Goal: Information Seeking & Learning: Understand process/instructions

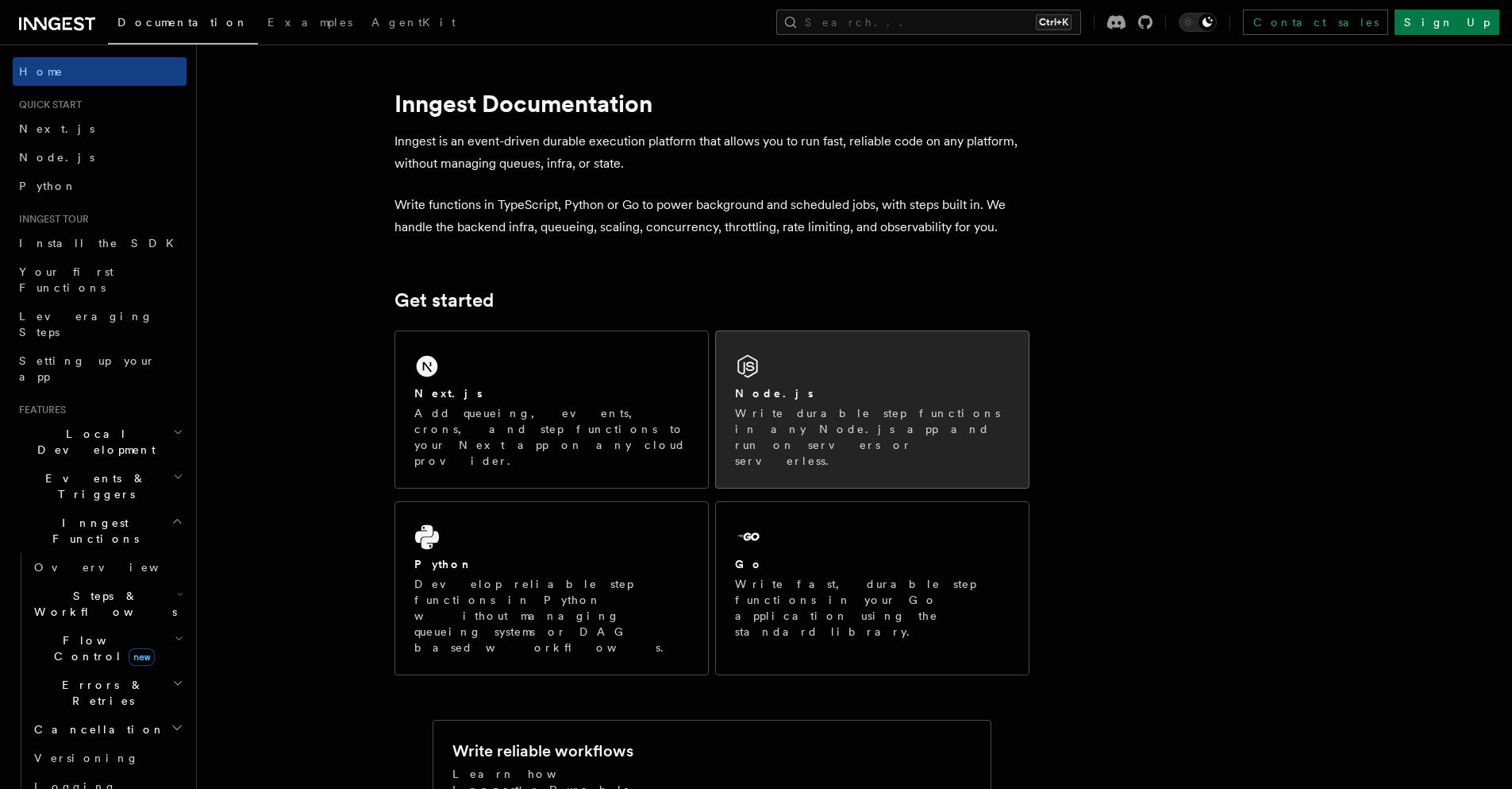
click at [813, 381] on div "Node.js Write durable step functions in any Node.js app and run on servers or s…" at bounding box center [872, 410] width 313 height 156
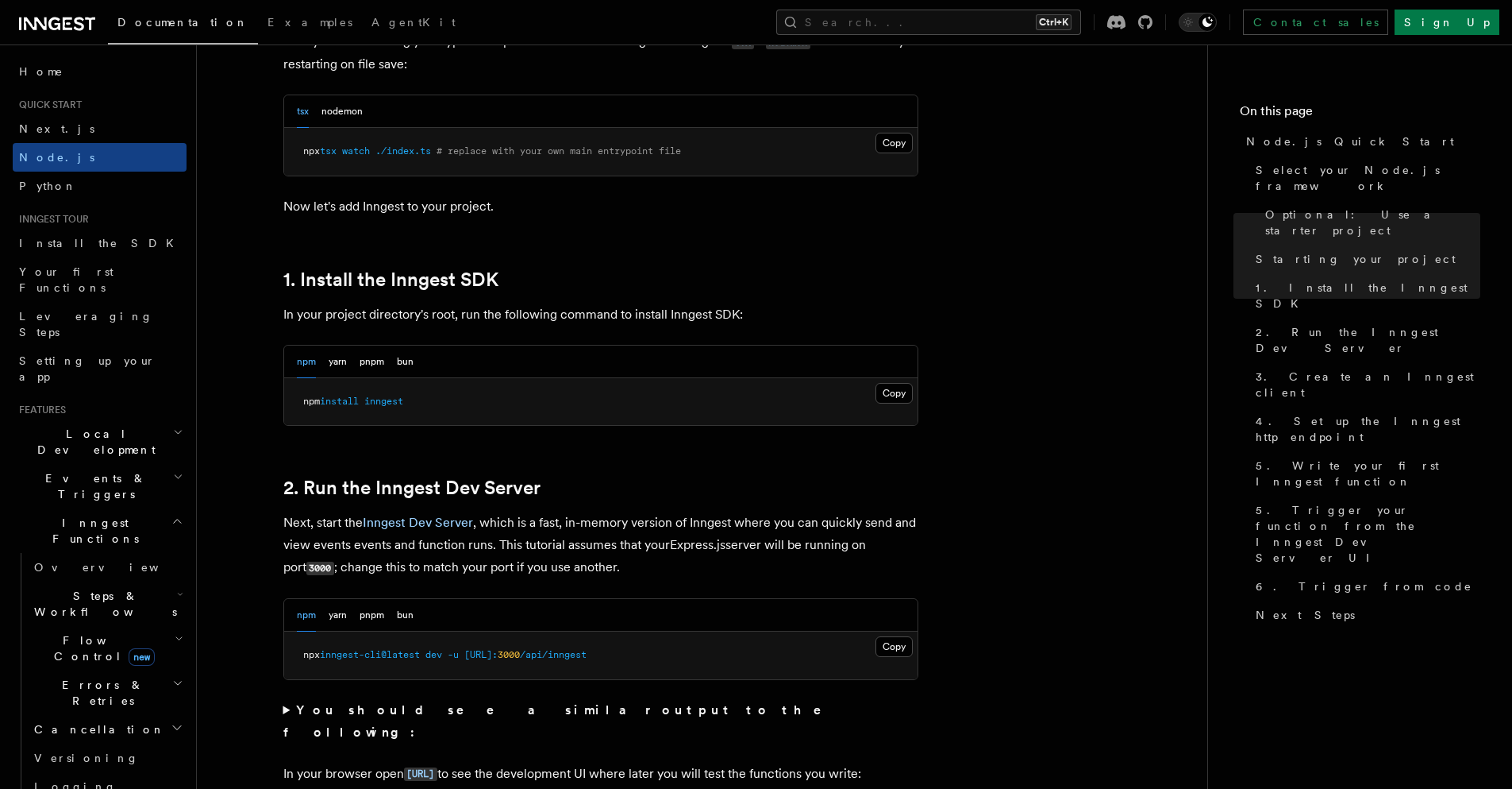
scroll to position [795, 0]
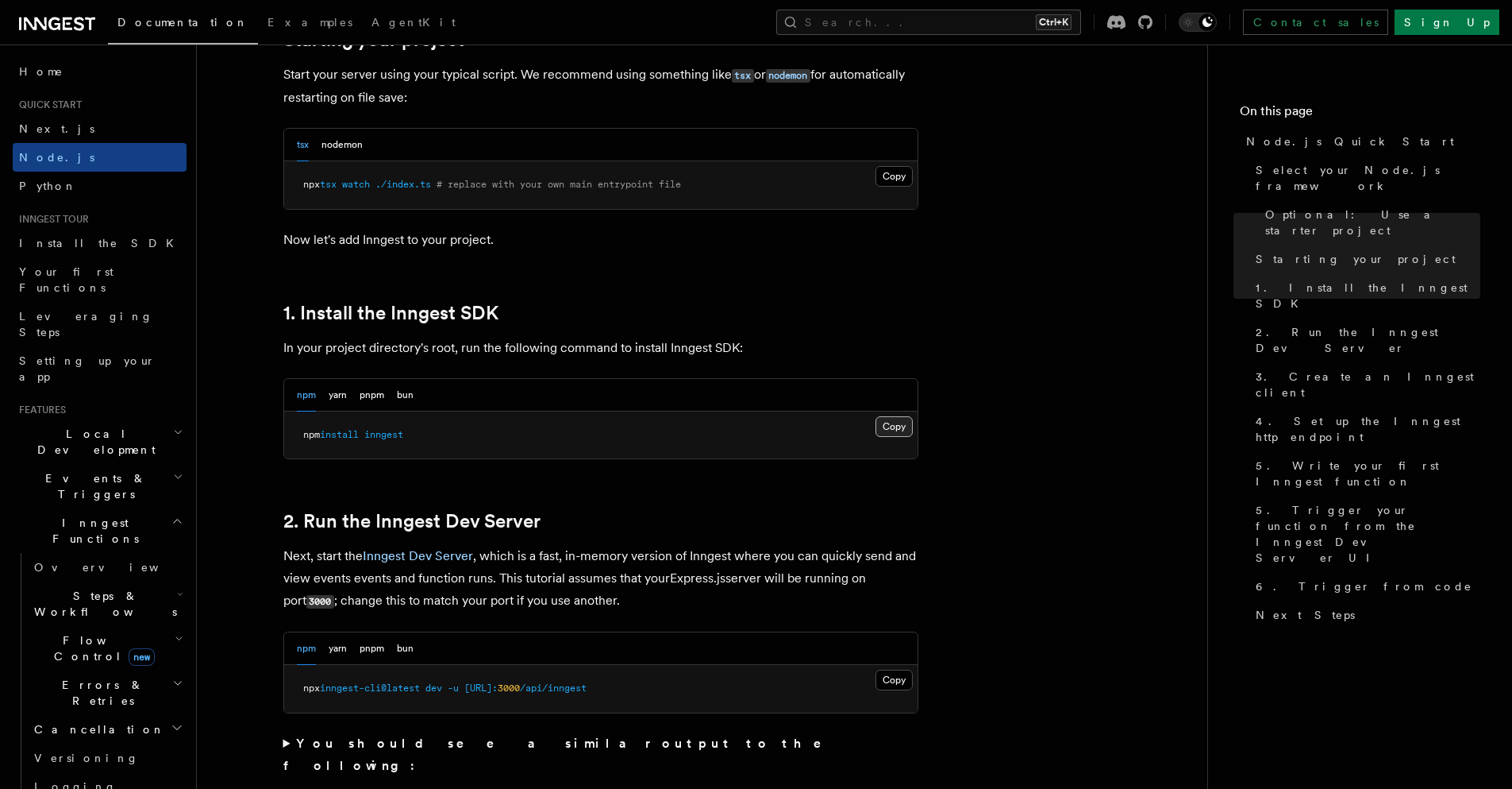
click at [890, 420] on button "Copy Copied" at bounding box center [894, 426] width 37 height 21
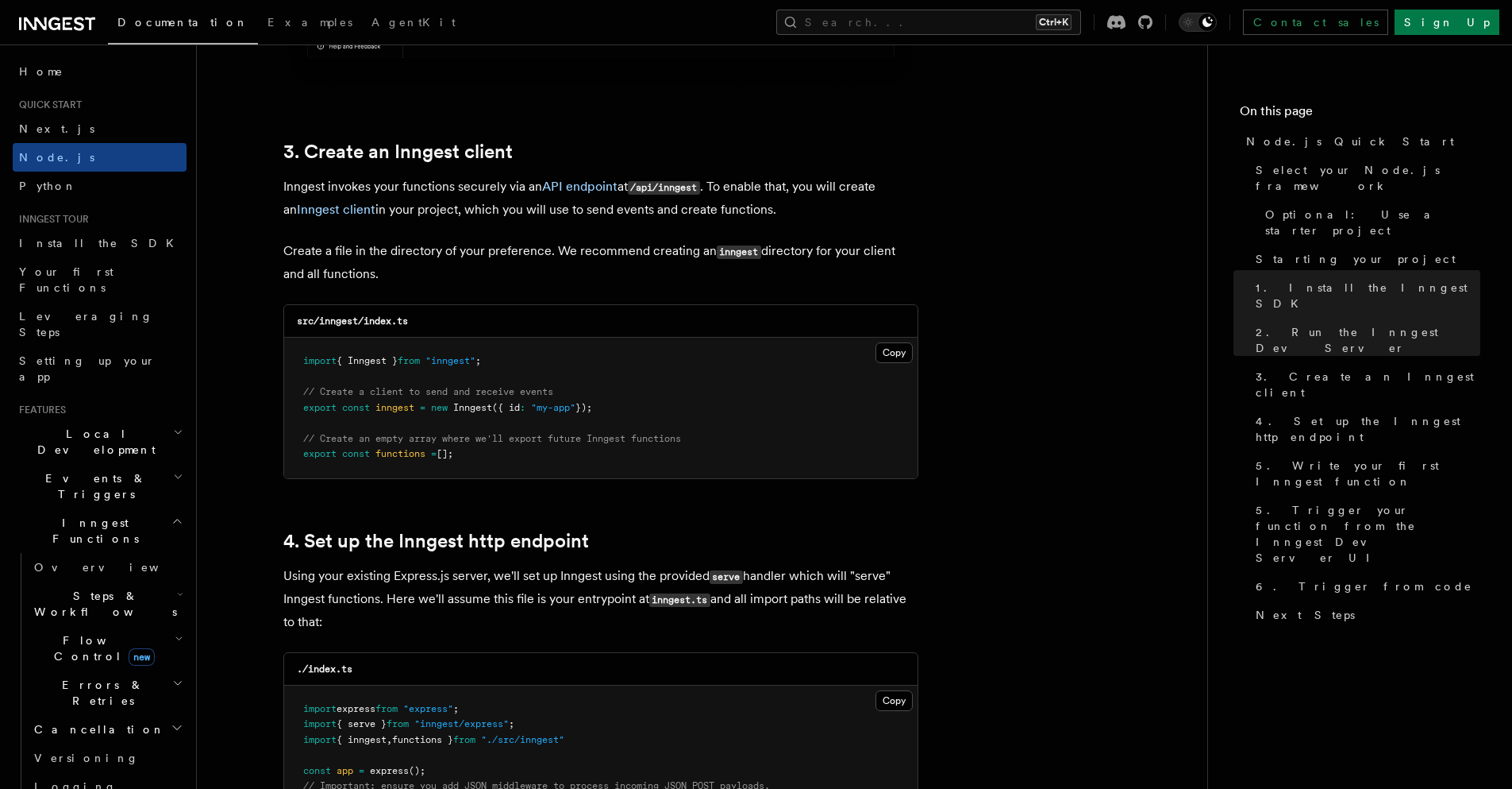
scroll to position [1985, 0]
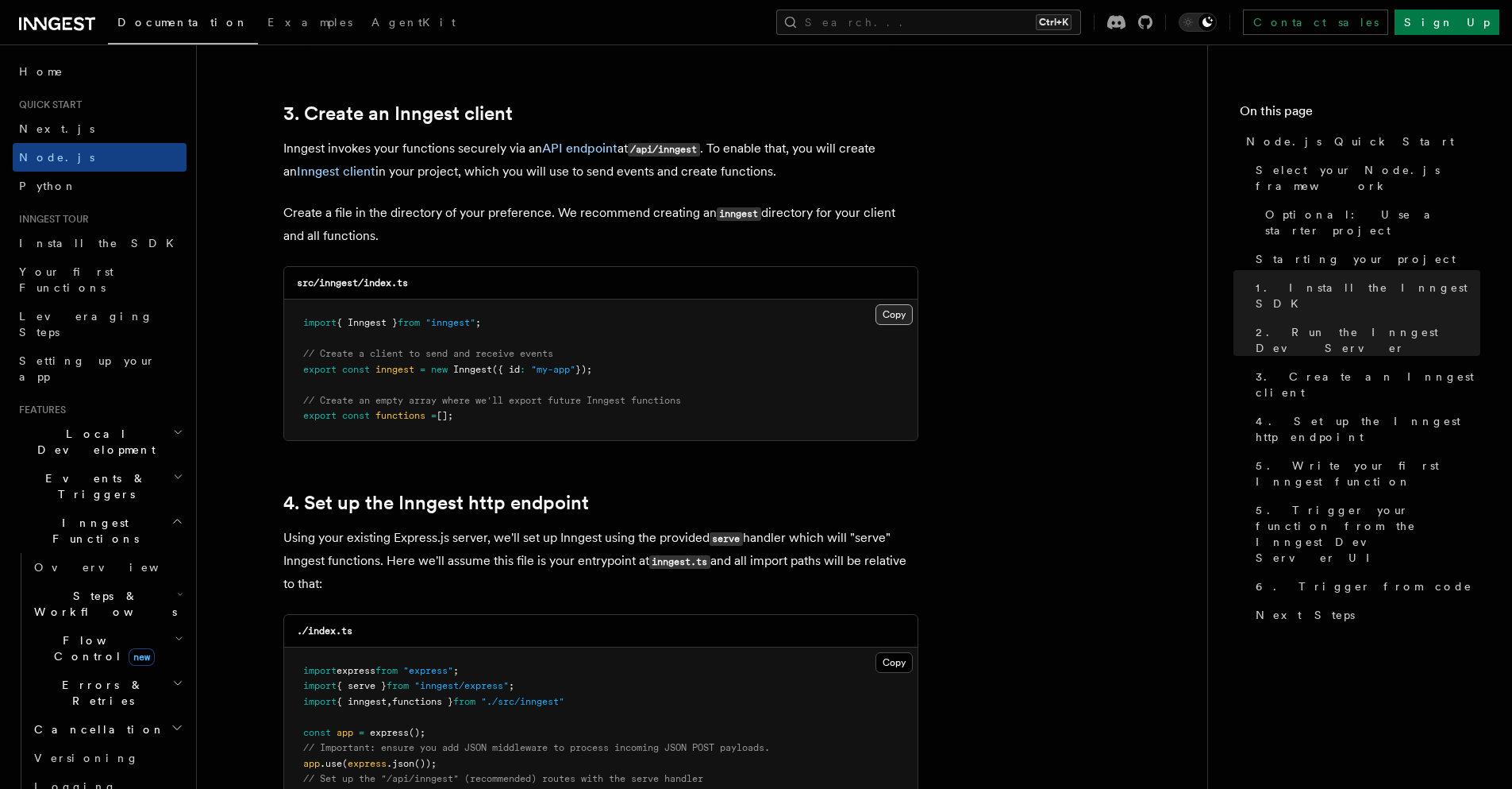
click at [881, 316] on button "Copy Copied" at bounding box center [894, 315] width 37 height 21
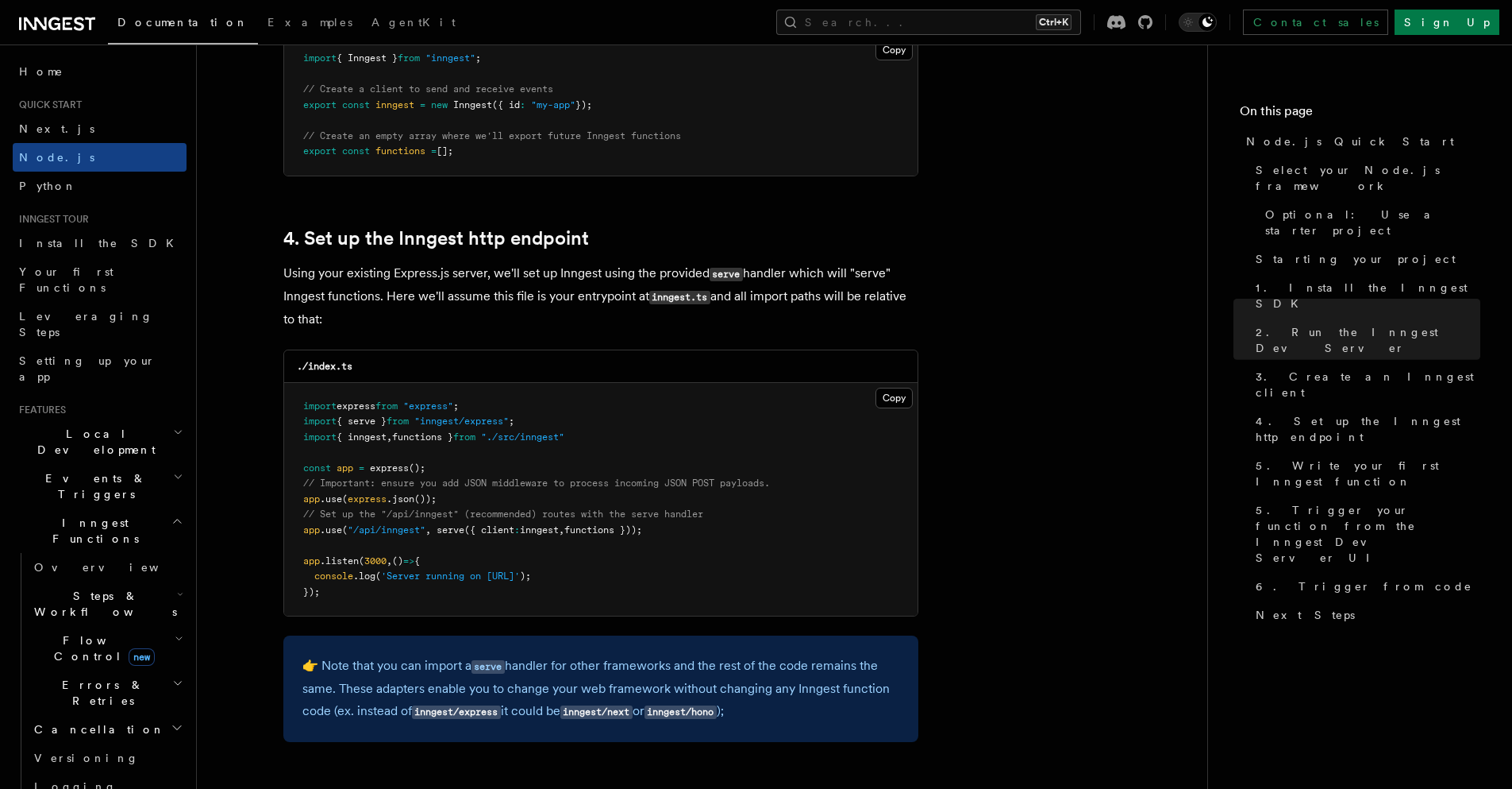
scroll to position [2383, 0]
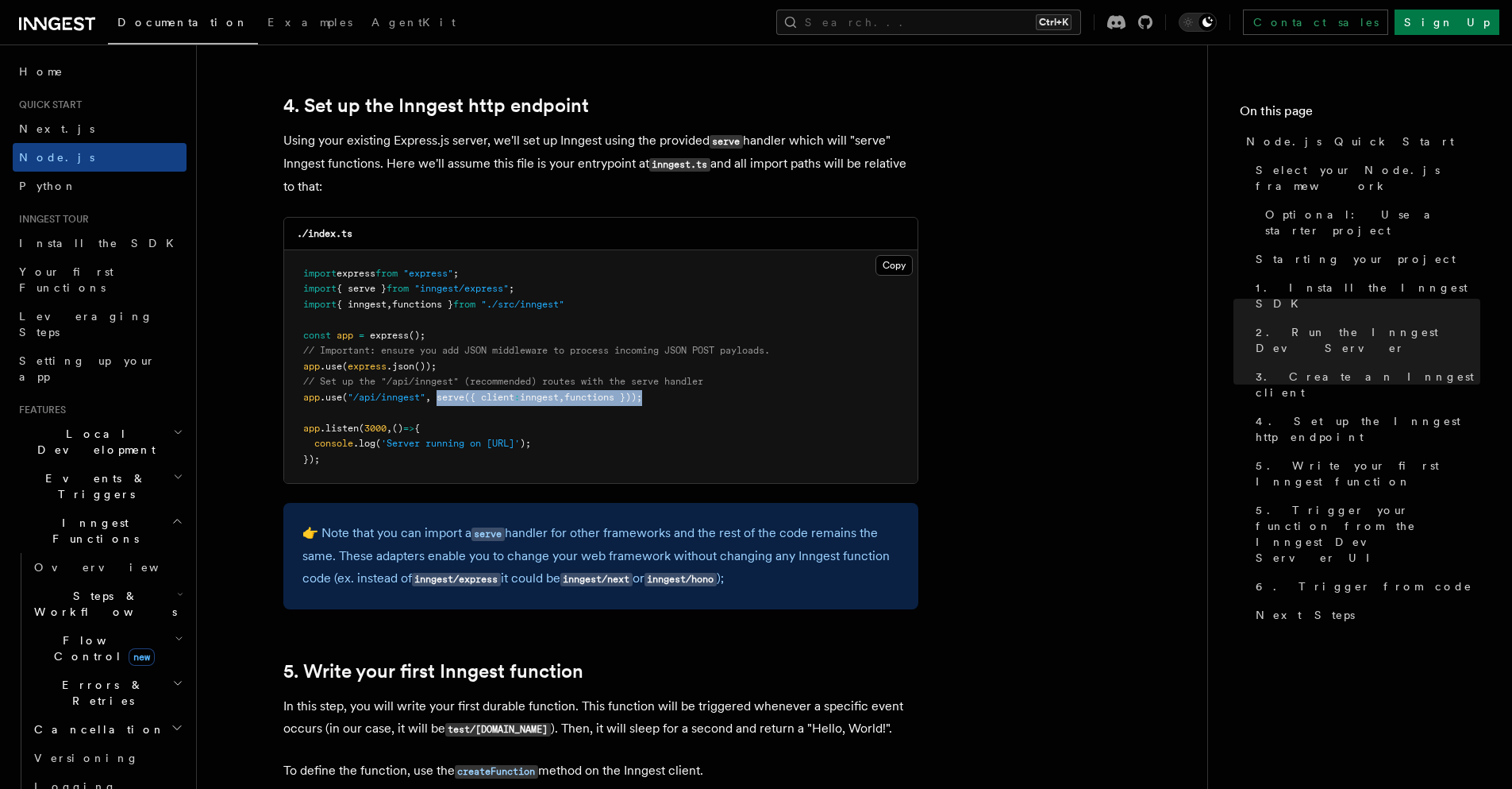
drag, startPoint x: 439, startPoint y: 400, endPoint x: 656, endPoint y: 398, distance: 217.0
click at [642, 398] on span "app .use ( "/api/inngest" , serve ({ client : inngest , functions }));" at bounding box center [473, 397] width 339 height 11
click at [746, 436] on pre "import express from "express" ; import { serve } from "inngest/express" ; impor…" at bounding box center [601, 367] width 633 height 234
drag, startPoint x: 656, startPoint y: 397, endPoint x: 488, endPoint y: 393, distance: 168.0
click at [488, 393] on span "app .use ( "/api/inngest" , serve ({ client : inngest , functions }));" at bounding box center [473, 397] width 339 height 11
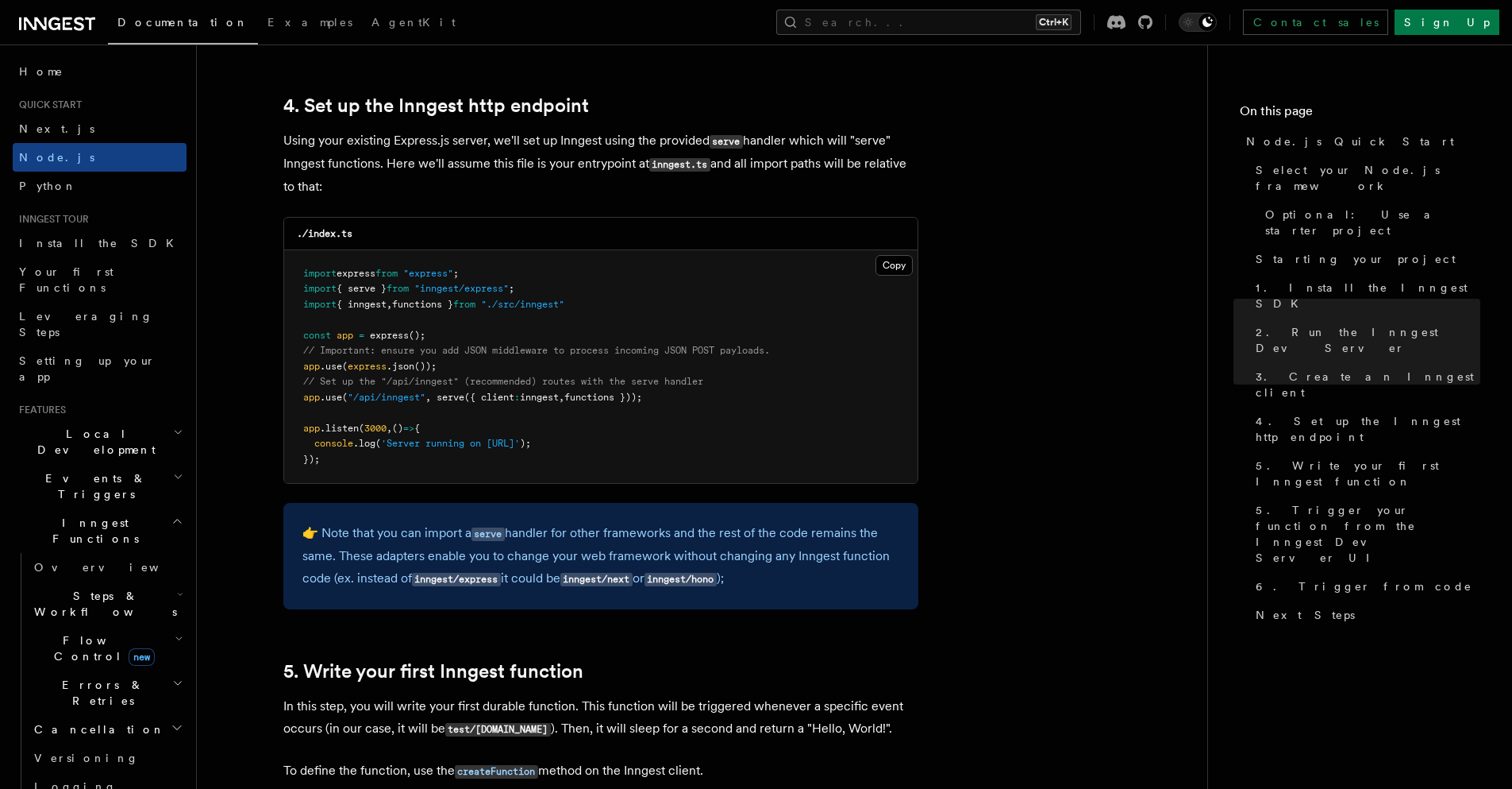
click at [691, 395] on pre "import express from "express" ; import { serve } from "inngest/express" ; impor…" at bounding box center [601, 367] width 633 height 234
drag, startPoint x: 682, startPoint y: 393, endPoint x: 441, endPoint y: 396, distance: 241.0
click at [441, 396] on pre "import express from "express" ; import { serve } from "inngest/express" ; impor…" at bounding box center [601, 367] width 633 height 234
copy span "serve ({ client : inngest , functions }));"
click at [722, 406] on pre "import express from "express" ; import { serve } from "inngest/express" ; impor…" at bounding box center [601, 367] width 633 height 234
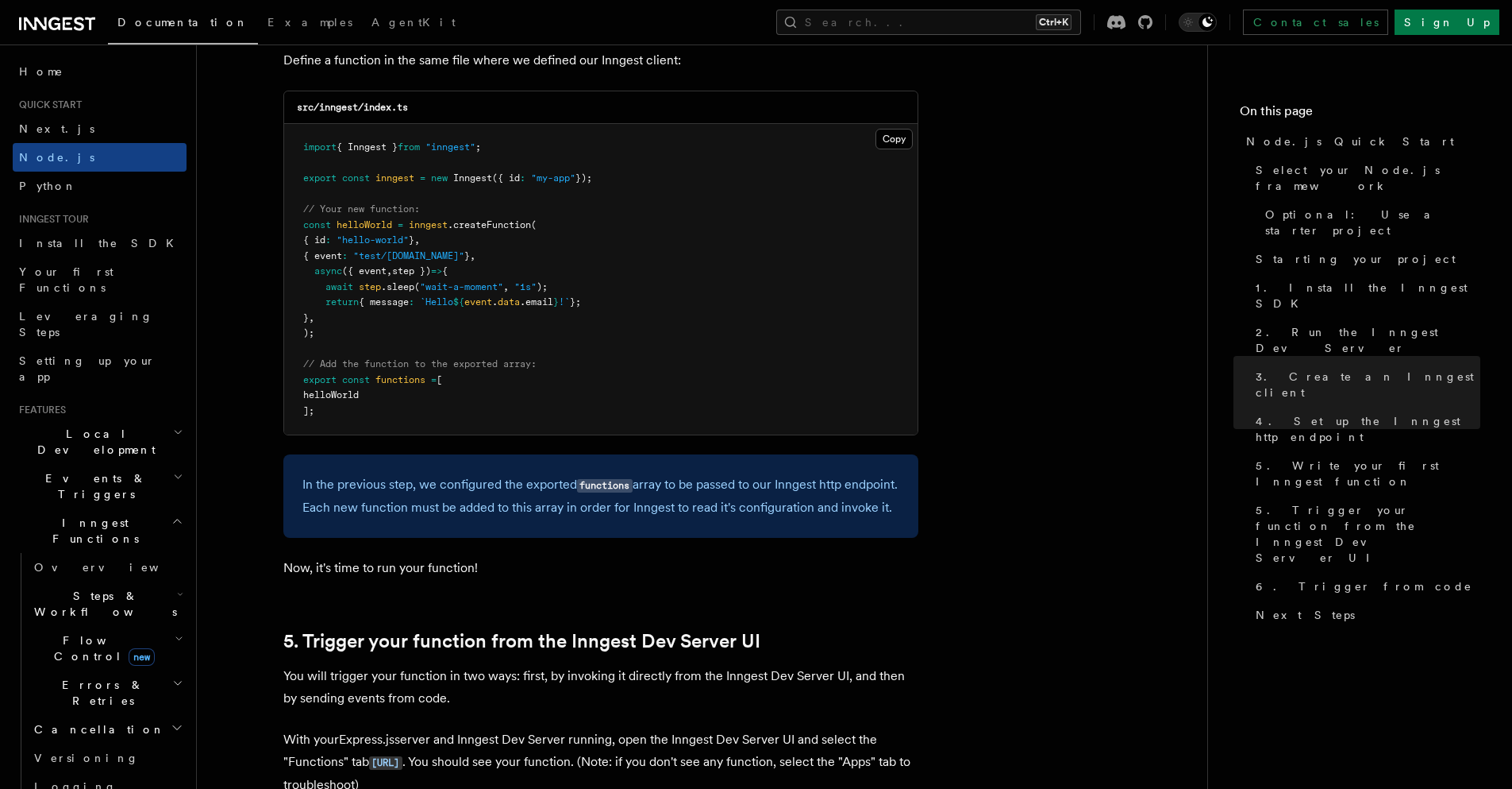
scroll to position [3044, 0]
